Goal: Transaction & Acquisition: Purchase product/service

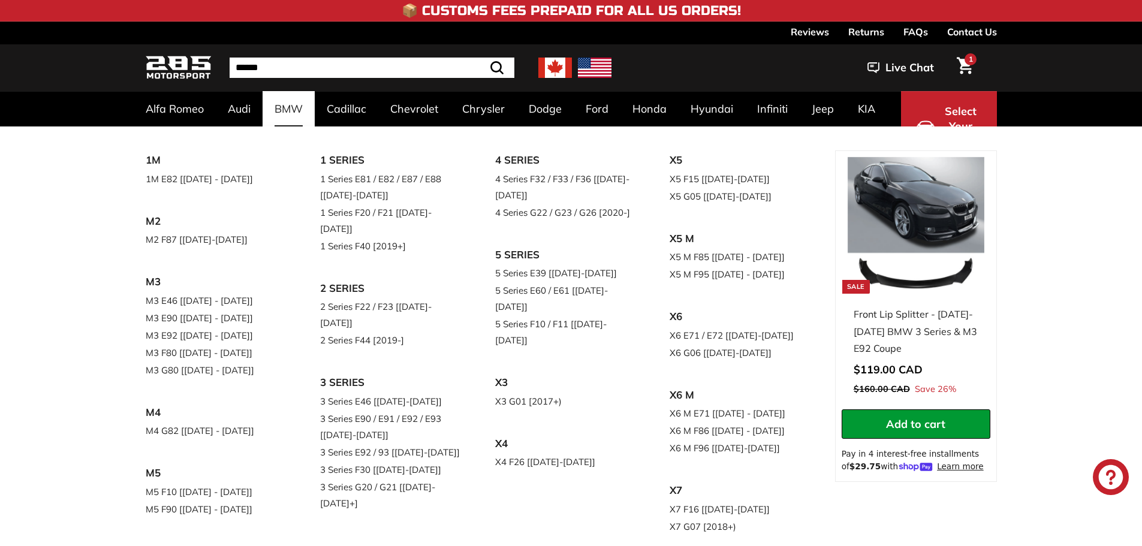
click at [1112, 303] on div "1M 1M E82 [2010 - 2012] M2 M2 F87 [2015-2021] M3 M3 E46 [1999 - 2006] M3 E90 [2…" at bounding box center [571, 342] width 1142 height 433
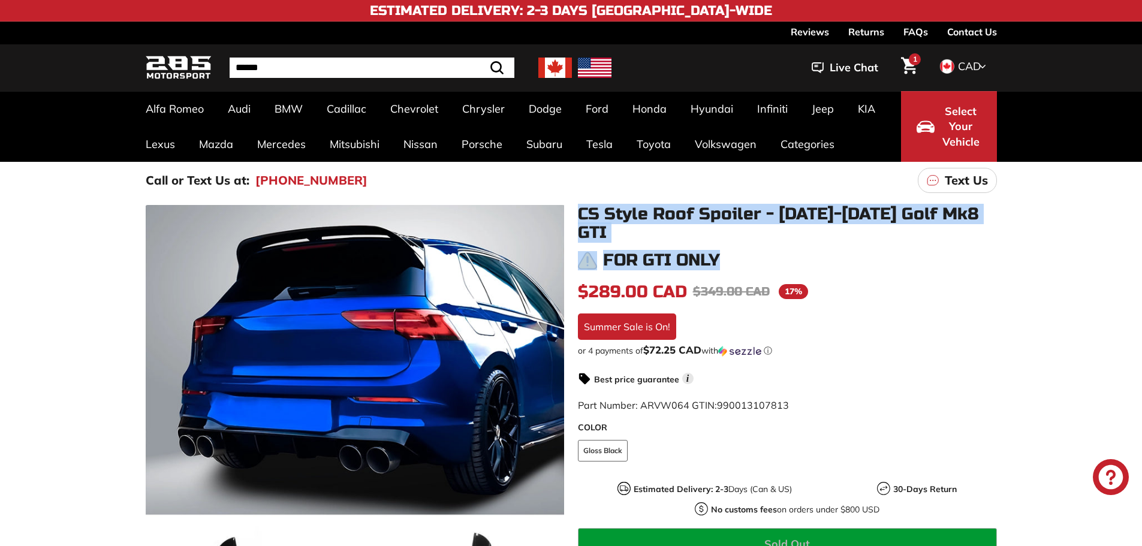
drag, startPoint x: 583, startPoint y: 215, endPoint x: 996, endPoint y: 225, distance: 413.7
click at [996, 225] on div "CS Style Roof Spoiler - 2022-2025 Golf Mk8 GTI For GTI only In stock $289.00 CA…" at bounding box center [781, 422] width 432 height 435
copy div "CS Style Roof Spoiler - 2022-2025 Golf Mk8 GTI For GTI only"
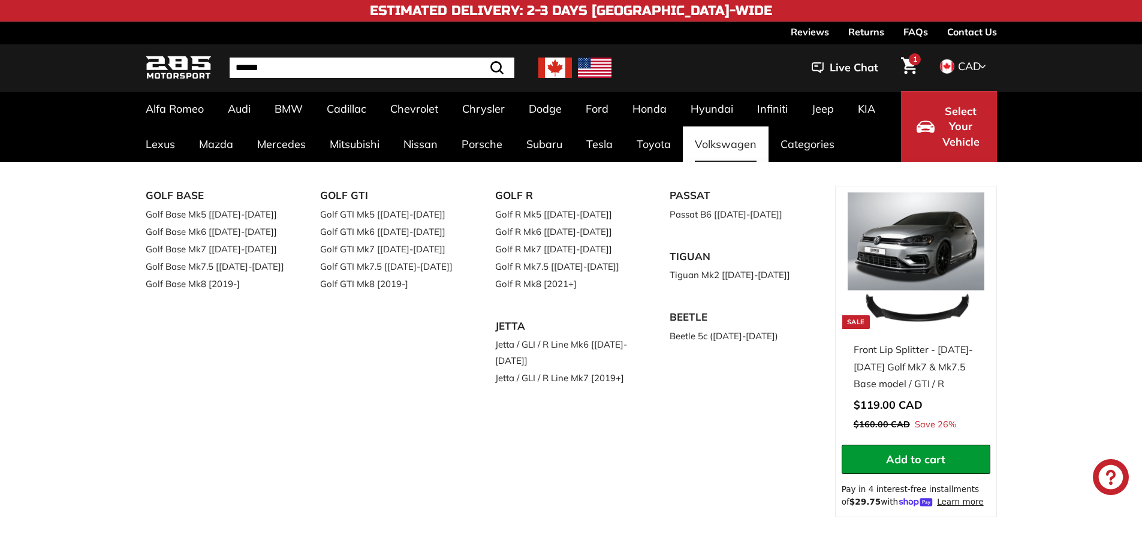
click at [726, 155] on link "Volkswagen" at bounding box center [726, 143] width 86 height 35
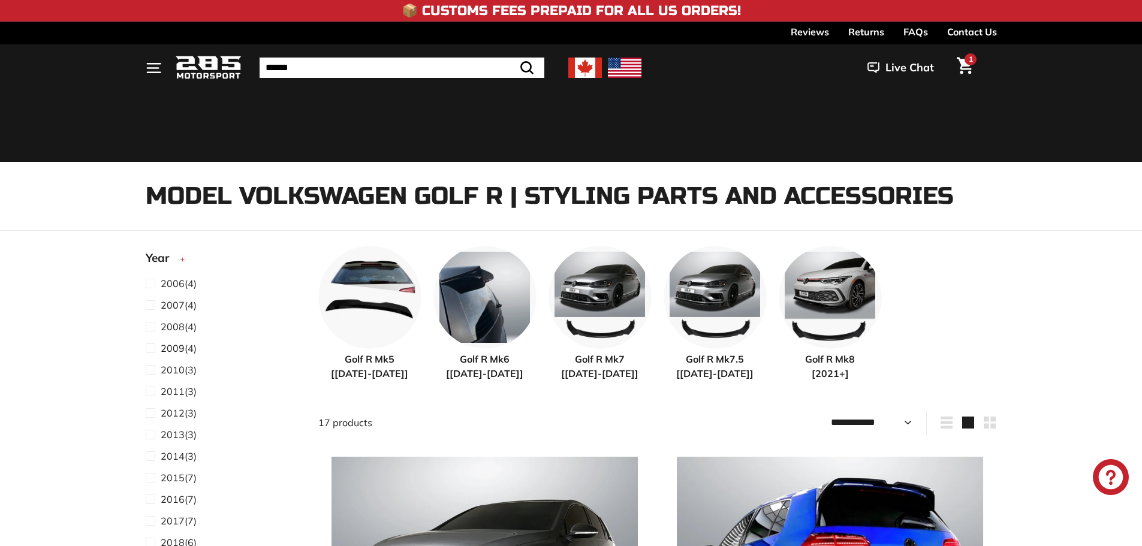
select select "**********"
